Goal: Feedback & Contribution: Submit feedback/report problem

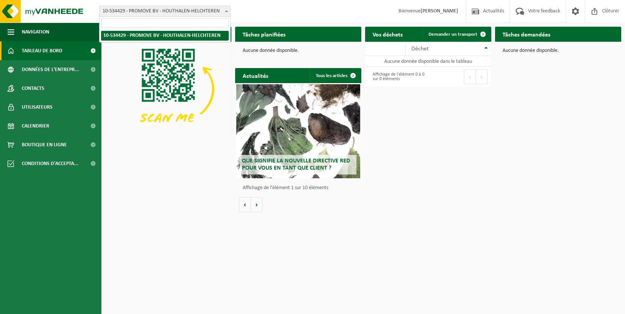
click at [227, 11] on b at bounding box center [226, 11] width 3 height 2
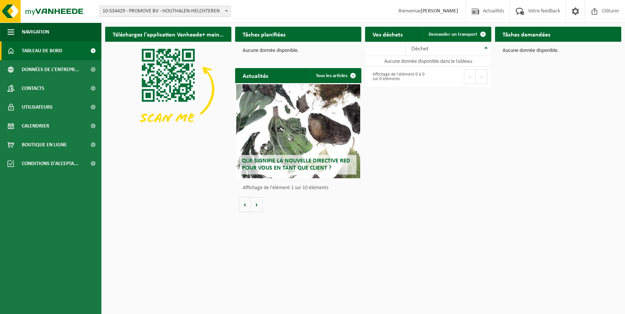
click at [227, 11] on b at bounding box center [226, 11] width 3 height 2
click at [78, 70] on span "Données de l'entrepr..." at bounding box center [50, 69] width 57 height 19
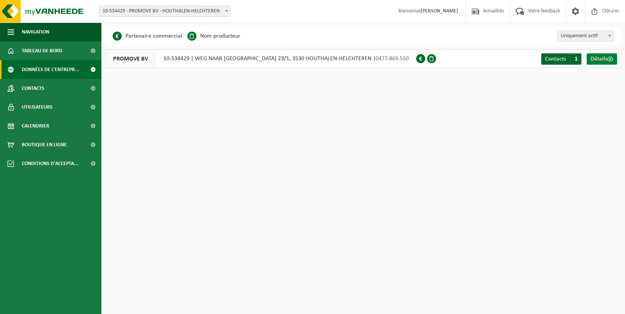
click at [603, 59] on span "Détails" at bounding box center [598, 59] width 17 height 6
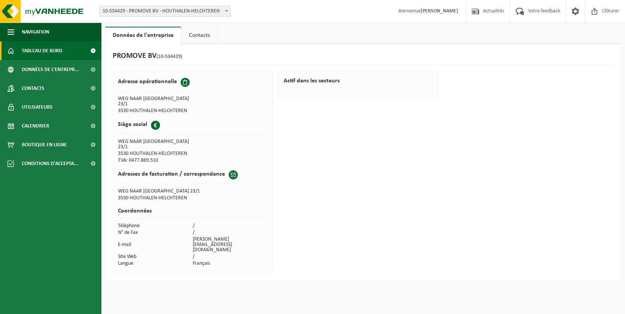
click at [48, 50] on span "Tableau de bord" at bounding box center [42, 50] width 41 height 19
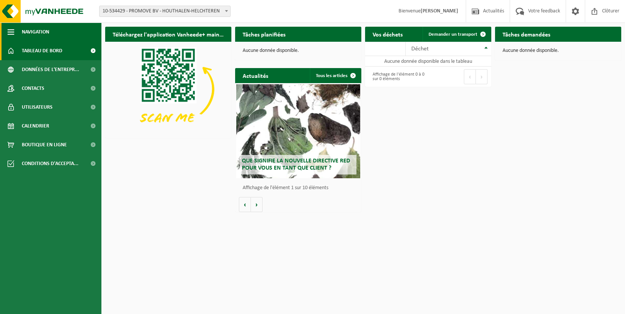
click at [11, 31] on span "button" at bounding box center [11, 32] width 7 height 19
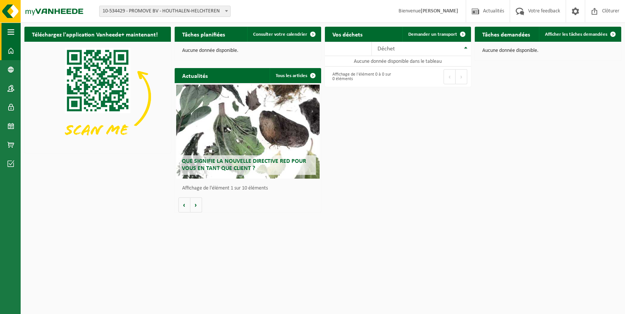
click at [11, 33] on span "button" at bounding box center [11, 32] width 7 height 19
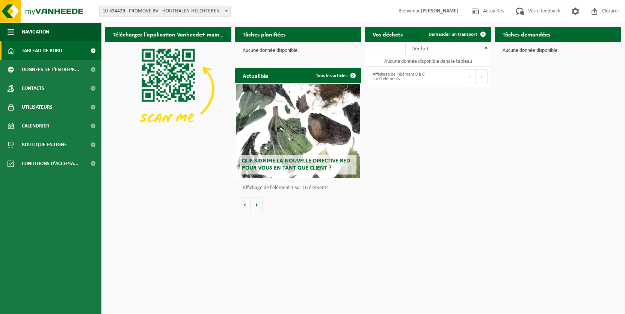
click at [428, 9] on span "Bienvenue Chris Vanhee" at bounding box center [428, 11] width 75 height 22
click at [10, 28] on span "button" at bounding box center [11, 32] width 7 height 19
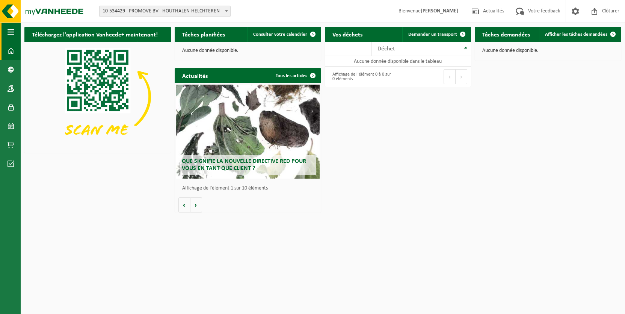
click at [10, 28] on span "button" at bounding box center [11, 32] width 7 height 19
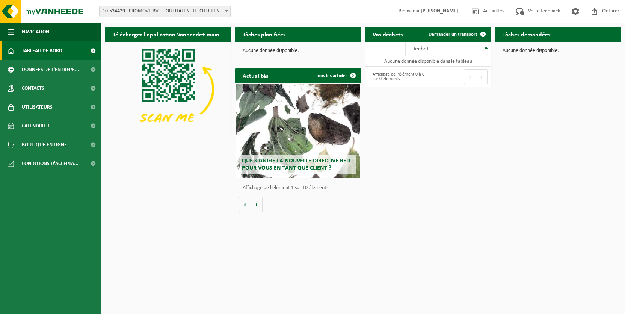
click at [227, 9] on span at bounding box center [227, 11] width 8 height 10
click at [38, 67] on span "Données de l'entrepr..." at bounding box center [50, 69] width 57 height 19
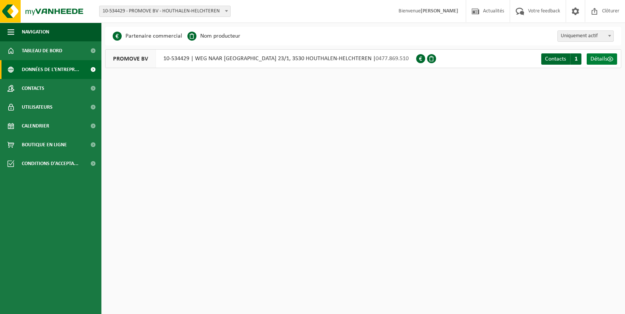
click at [603, 59] on span "Détails" at bounding box center [598, 59] width 17 height 6
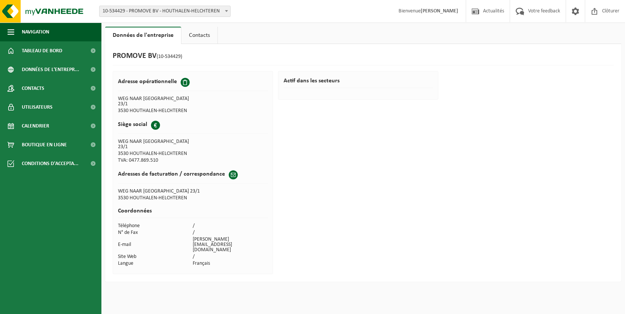
click at [192, 34] on link "Contacts" at bounding box center [199, 35] width 36 height 17
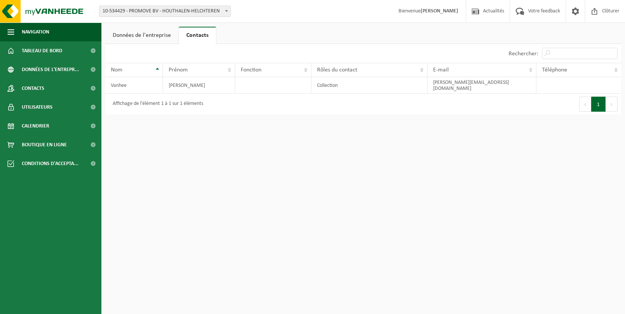
click at [122, 36] on link "Données de l'entreprise" at bounding box center [141, 35] width 73 height 17
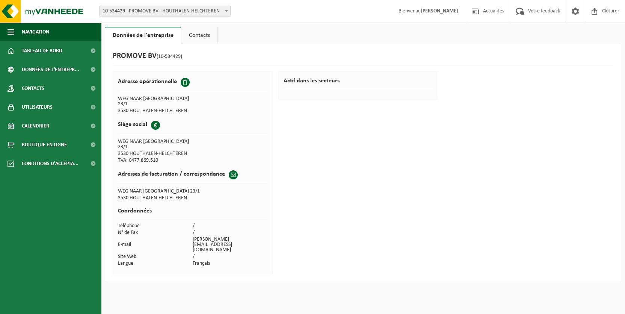
click at [154, 121] on span at bounding box center [155, 125] width 9 height 9
click at [545, 11] on span "Votre feedback" at bounding box center [544, 11] width 36 height 22
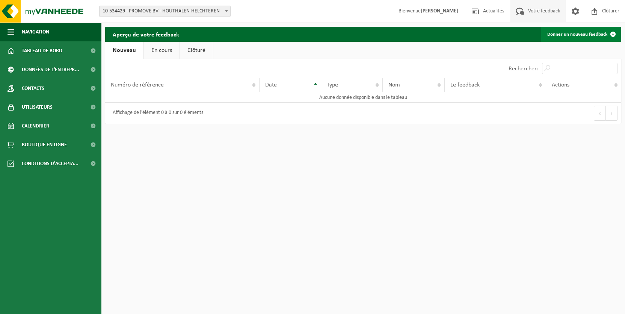
click at [584, 33] on link "Donner un nouveau feedback" at bounding box center [580, 34] width 79 height 15
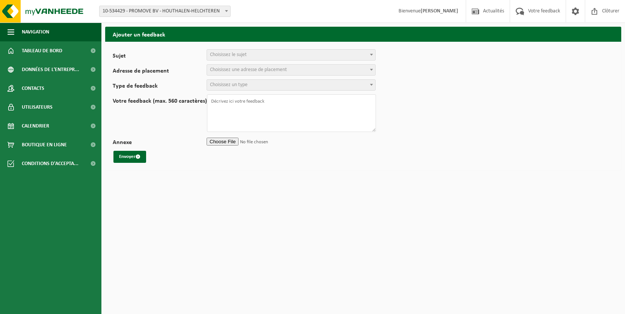
select select
click at [371, 54] on b at bounding box center [371, 55] width 3 height 2
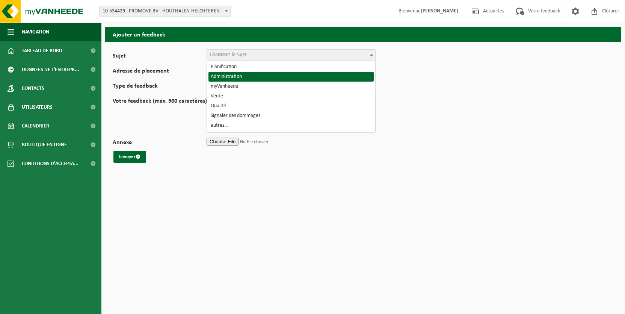
select select "7"
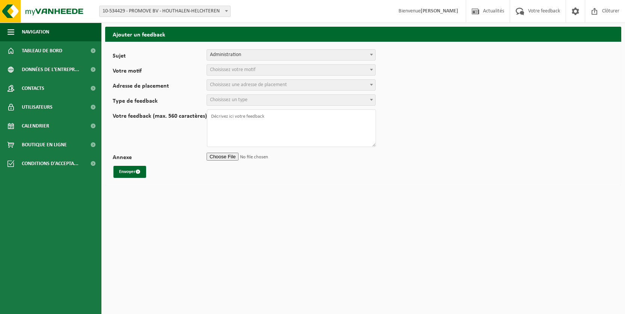
click at [372, 68] on span at bounding box center [372, 70] width 8 height 10
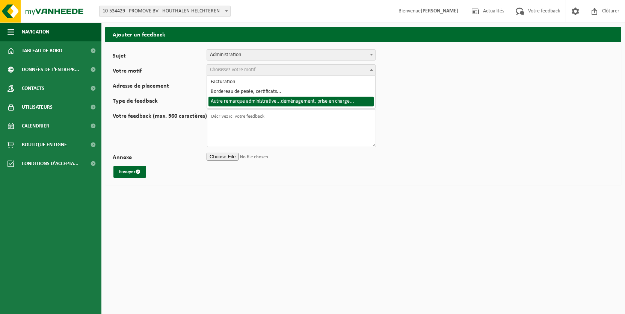
select select "10"
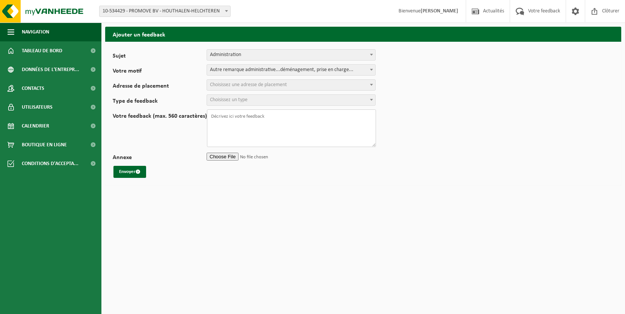
click at [253, 116] on textarea "Votre feedback (max. 560 caractères)" at bounding box center [291, 128] width 169 height 38
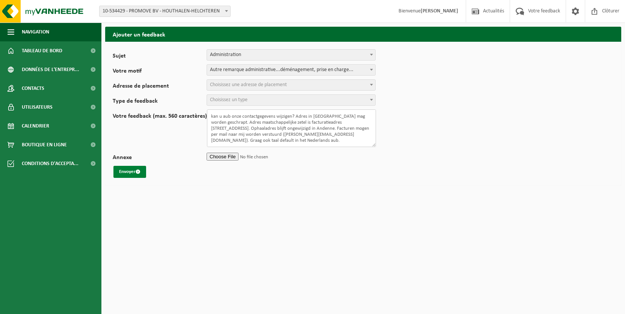
type textarea "kan u aub onze contactgegevens wijzigen? Adres in [GEOGRAPHIC_DATA] mag worden …"
click at [129, 172] on button "Envoyer" at bounding box center [129, 172] width 33 height 12
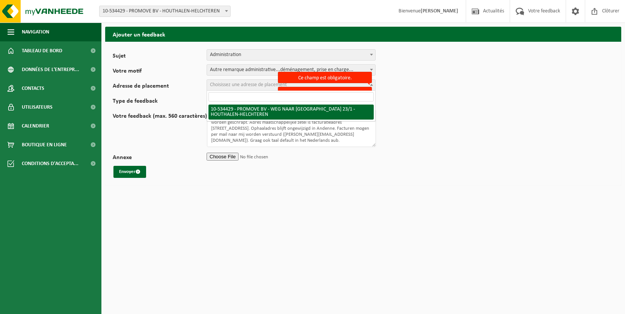
click at [371, 83] on span at bounding box center [372, 85] width 8 height 10
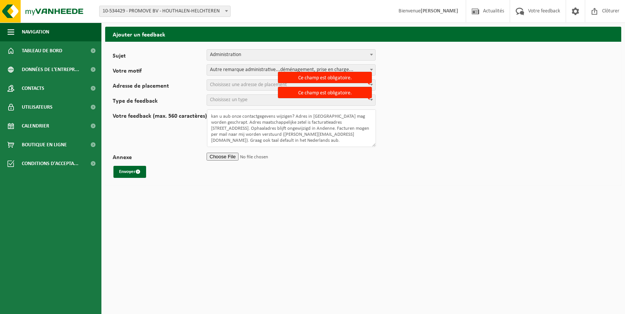
click at [243, 81] on span "Choisissez une adresse de placement" at bounding box center [291, 85] width 168 height 11
click at [371, 85] on b at bounding box center [371, 85] width 3 height 2
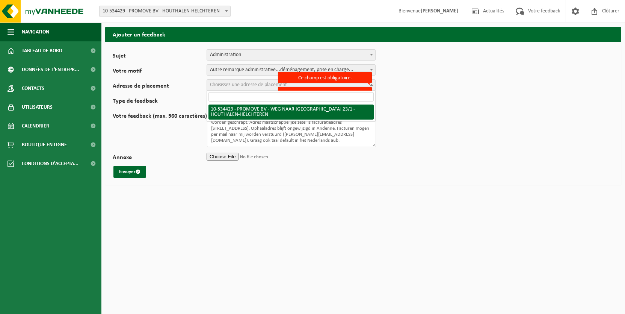
click at [343, 74] on label "Ce champ est obligatoire." at bounding box center [325, 77] width 94 height 11
click at [113, 79] on select "10-534429 - PROMOVE BV - WEG NAAR [GEOGRAPHIC_DATA] 23/1 - HOUTHALEN-HELCHTEREN" at bounding box center [113, 79] width 0 height 0
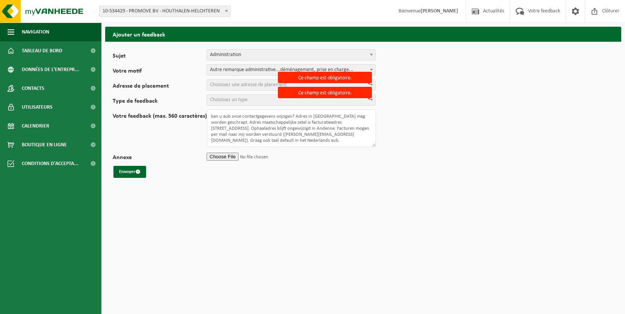
click at [399, 59] on form "Sujet Planification Administration myVanheede Vente Qualité Signaler des dommag…" at bounding box center [363, 113] width 501 height 128
click at [220, 99] on span "Choisissez un type" at bounding box center [229, 100] width 38 height 6
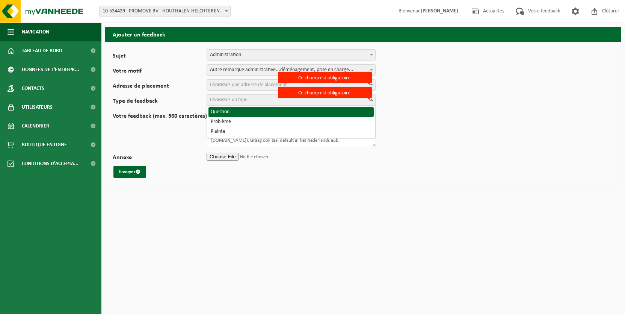
select select "QUE"
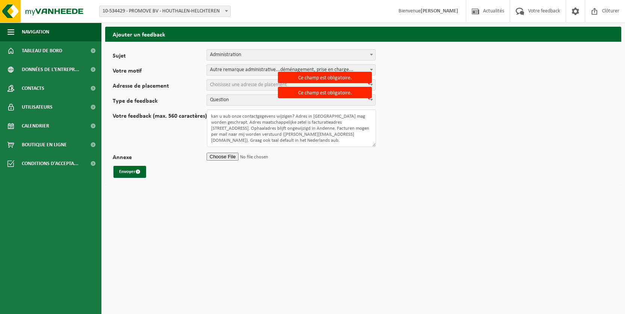
click at [227, 82] on span "Choisissez une adresse de placement" at bounding box center [248, 85] width 77 height 6
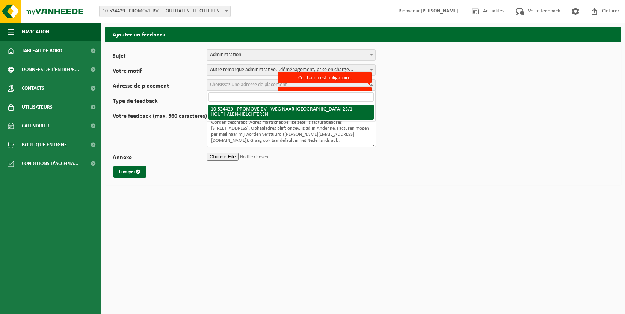
select select "149002"
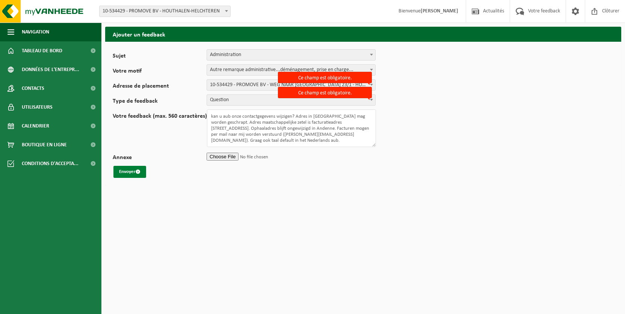
click at [127, 171] on button "Envoyer" at bounding box center [129, 172] width 33 height 12
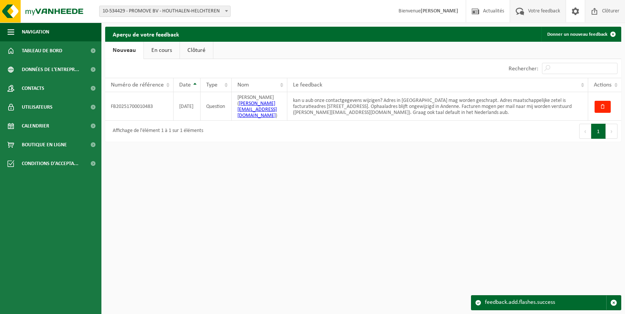
click at [611, 9] on span "Clôturer" at bounding box center [610, 11] width 21 height 22
